Goal: Information Seeking & Learning: Understand process/instructions

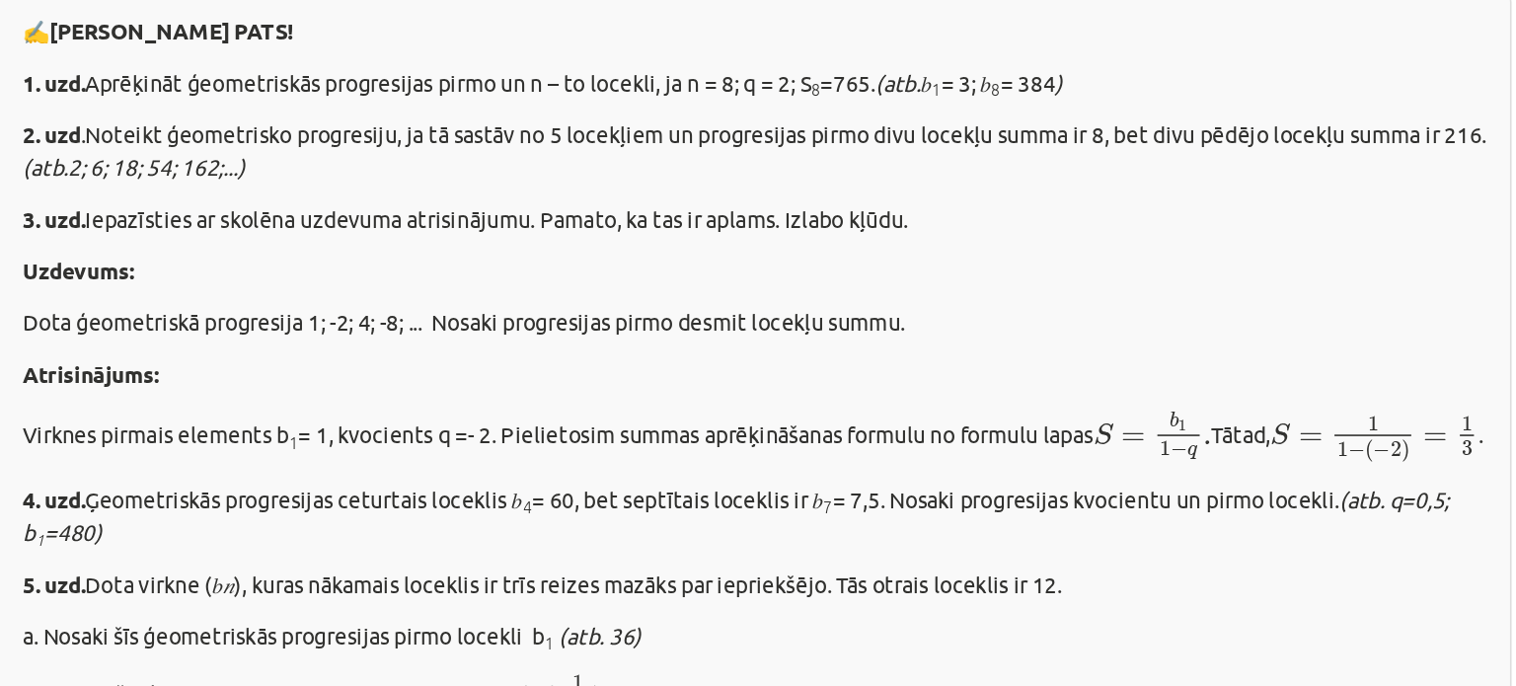
scroll to position [252, 0]
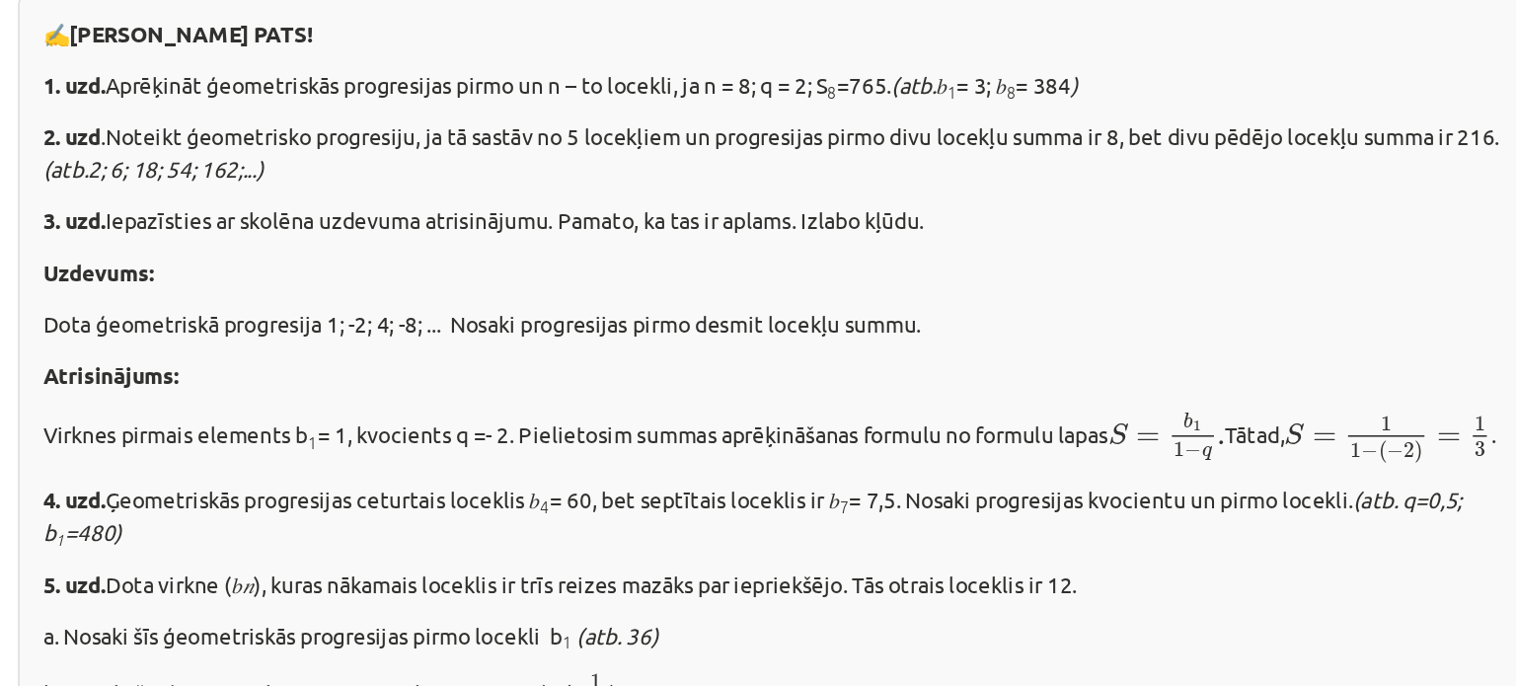
drag, startPoint x: 287, startPoint y: 209, endPoint x: 981, endPoint y: 202, distance: 694.1
click at [981, 202] on div "✍️ [PERSON_NAME] PATS! 1. uzd. Aprēķināt ģeometriskās progresijas pirmo un n – …" at bounding box center [758, 483] width 954 height 661
copy p "1. uzd. Aprēķināt ģeometriskās progresijas pirmo un n – to locekli, ja n = 8; q…"
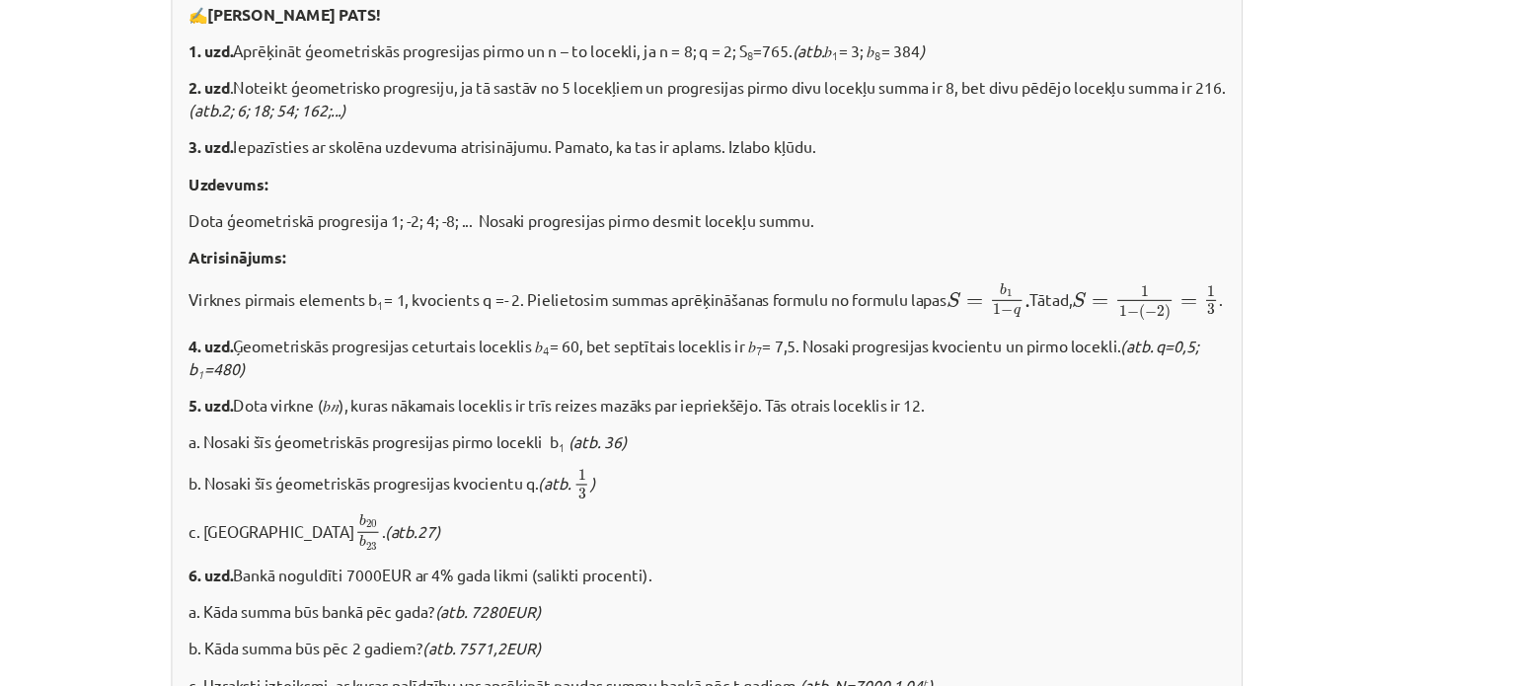
scroll to position [2138, 0]
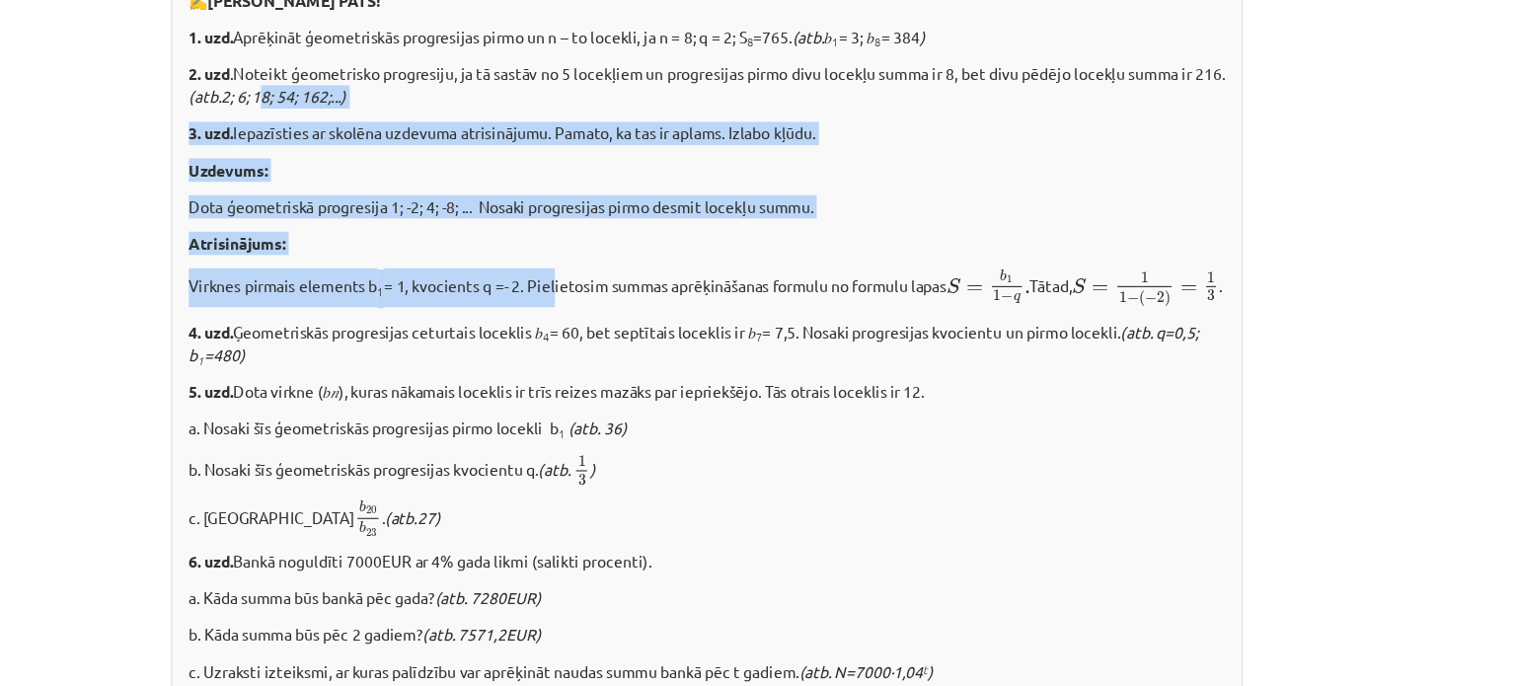
drag, startPoint x: 617, startPoint y: 342, endPoint x: 372, endPoint y: 147, distance: 312.7
click at [372, 147] on div "✍️ [PERSON_NAME] PATS! 1. uzd. Aprēķināt ģeometriskās progresijas pirmo un n – …" at bounding box center [758, 379] width 954 height 661
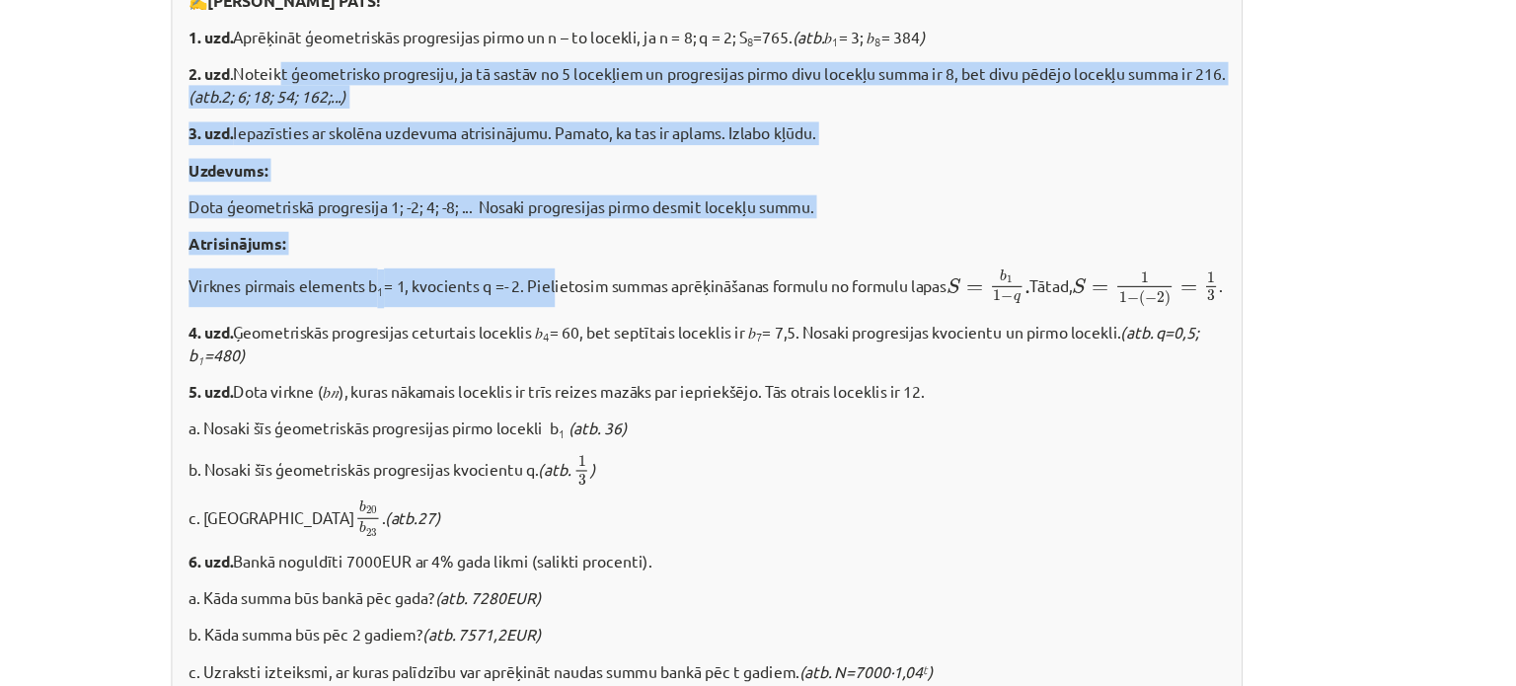
click at [548, 160] on p "2. uzd .Noteikt ģeometrisko progresiju, ja tā sastāv no 5 locekļiem un progresi…" at bounding box center [758, 150] width 922 height 41
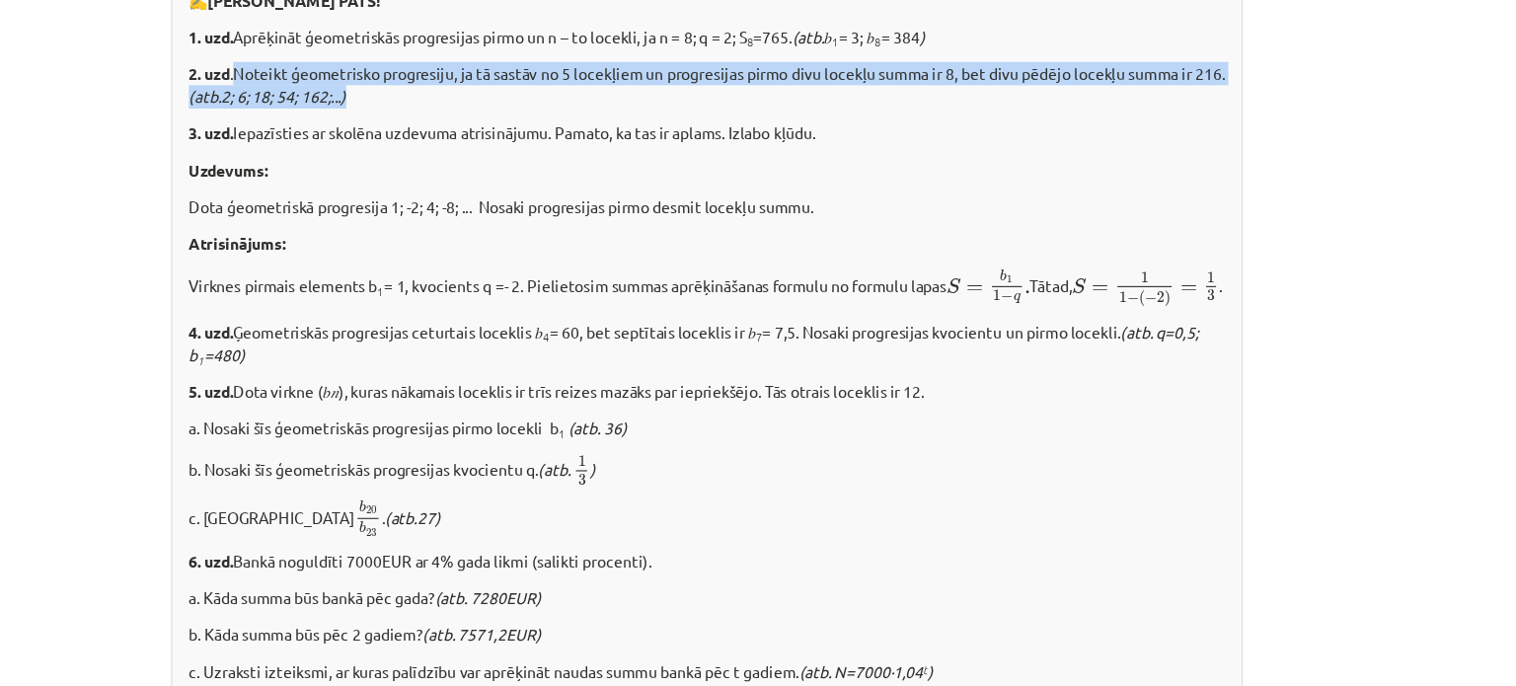
drag, startPoint x: 331, startPoint y: 132, endPoint x: 480, endPoint y: 159, distance: 151.4
click at [480, 159] on p "2. uzd .Noteikt ģeometrisko progresiju, ja tā sastāv no 5 locekļiem un progresi…" at bounding box center [758, 150] width 922 height 41
